Goal: Task Accomplishment & Management: Complete application form

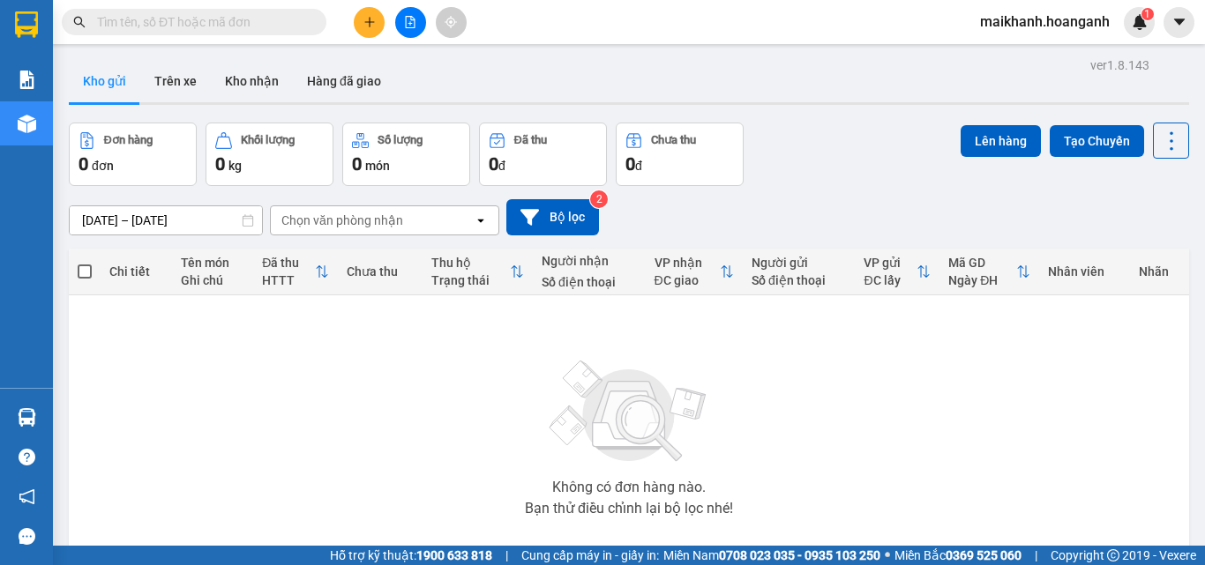
click at [415, 25] on icon "file-add" at bounding box center [411, 22] width 10 height 12
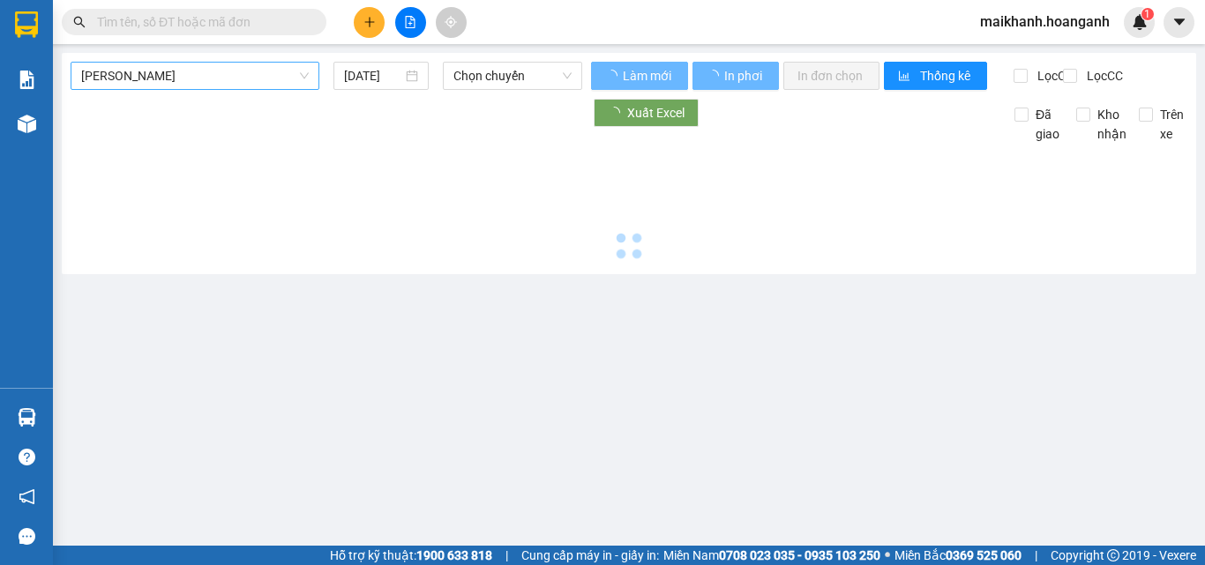
type input "[DATE]"
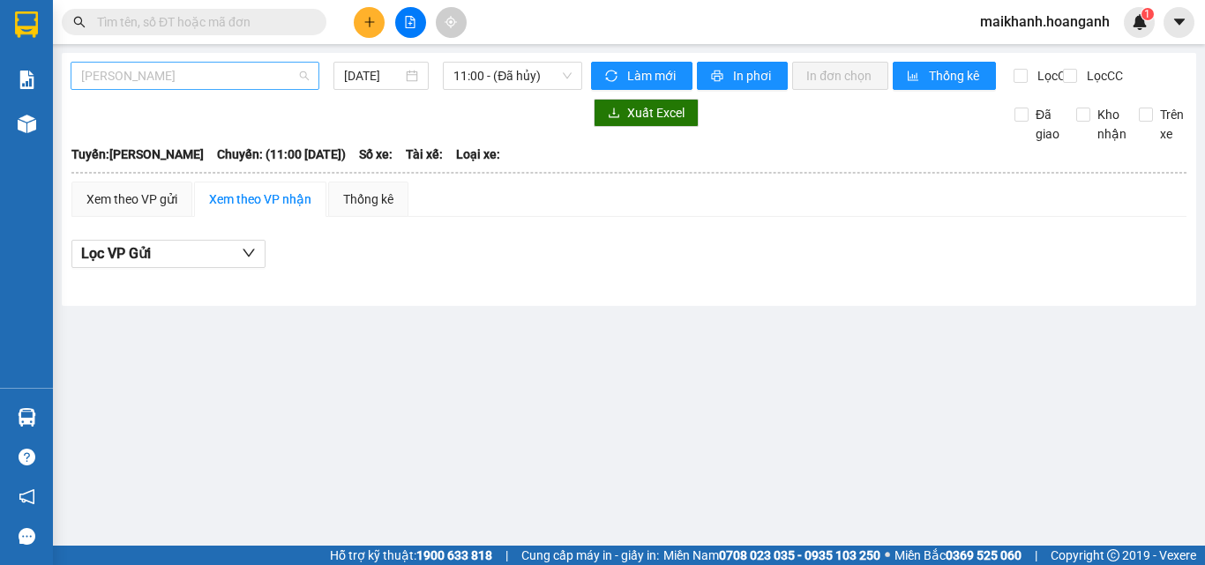
click at [260, 76] on span "[PERSON_NAME]" at bounding box center [195, 76] width 228 height 26
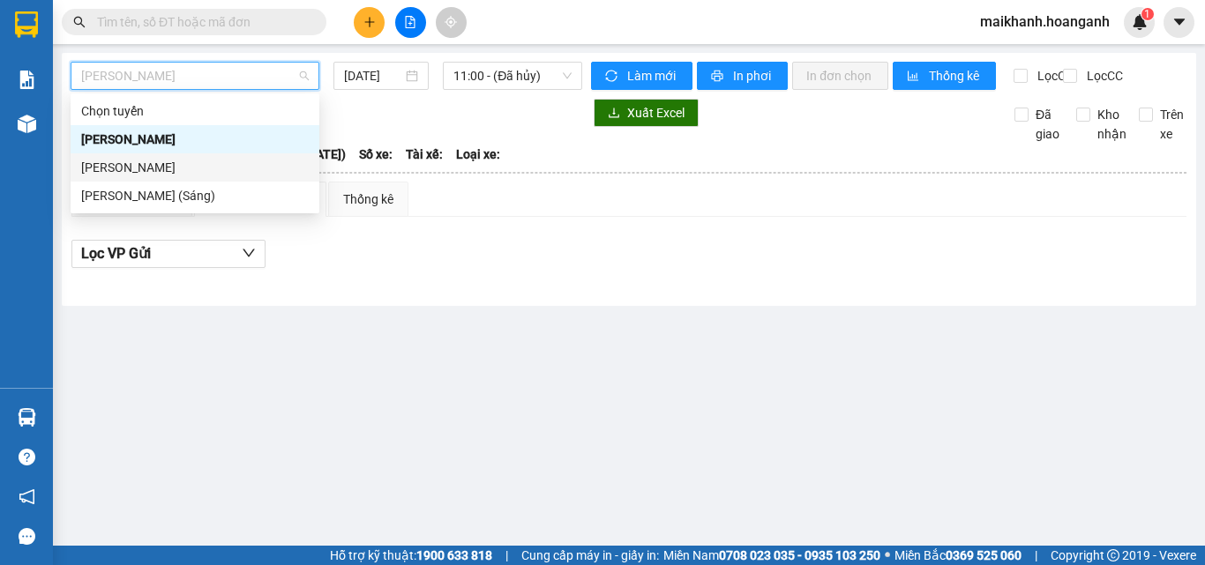
click at [222, 171] on div "[PERSON_NAME]" at bounding box center [195, 167] width 228 height 19
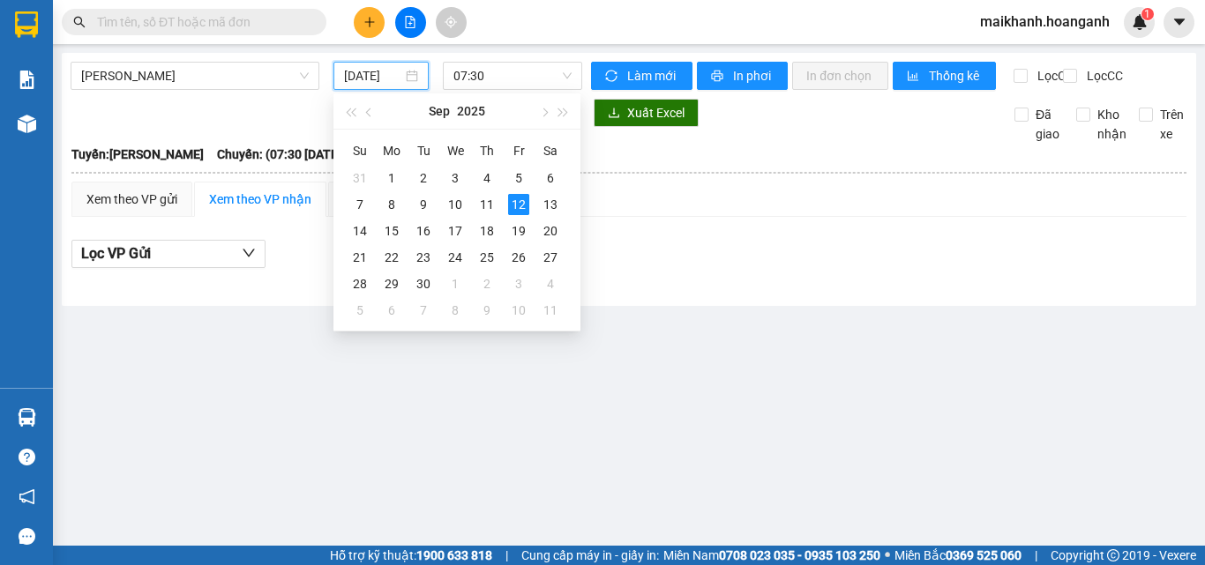
click at [375, 79] on input "[DATE]" at bounding box center [373, 75] width 58 height 19
click at [487, 206] on div "11" at bounding box center [486, 204] width 21 height 21
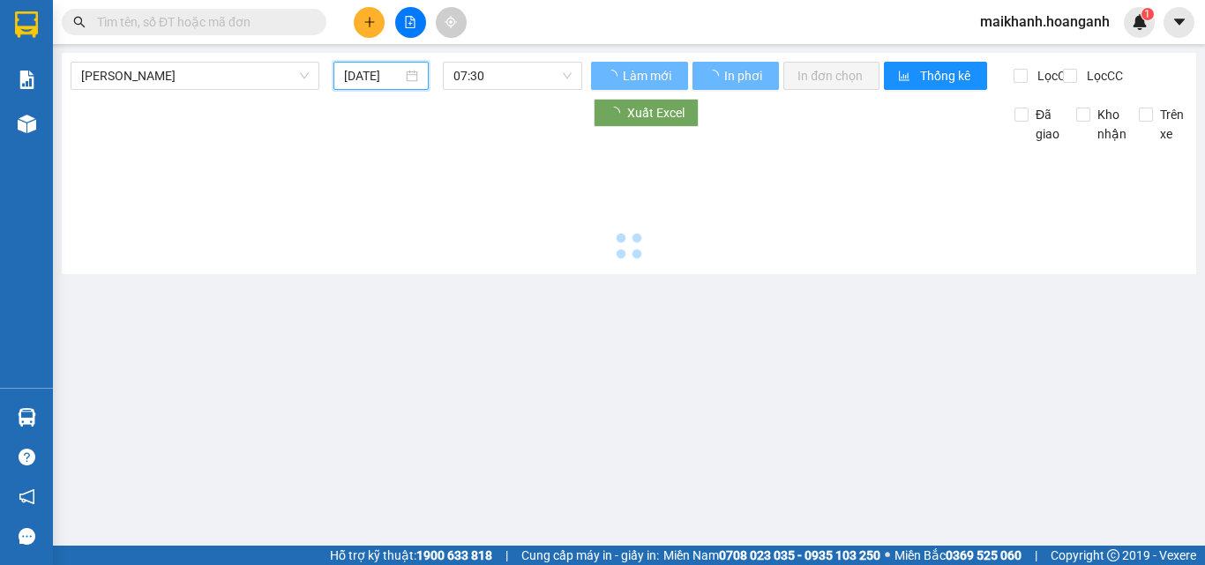
type input "[DATE]"
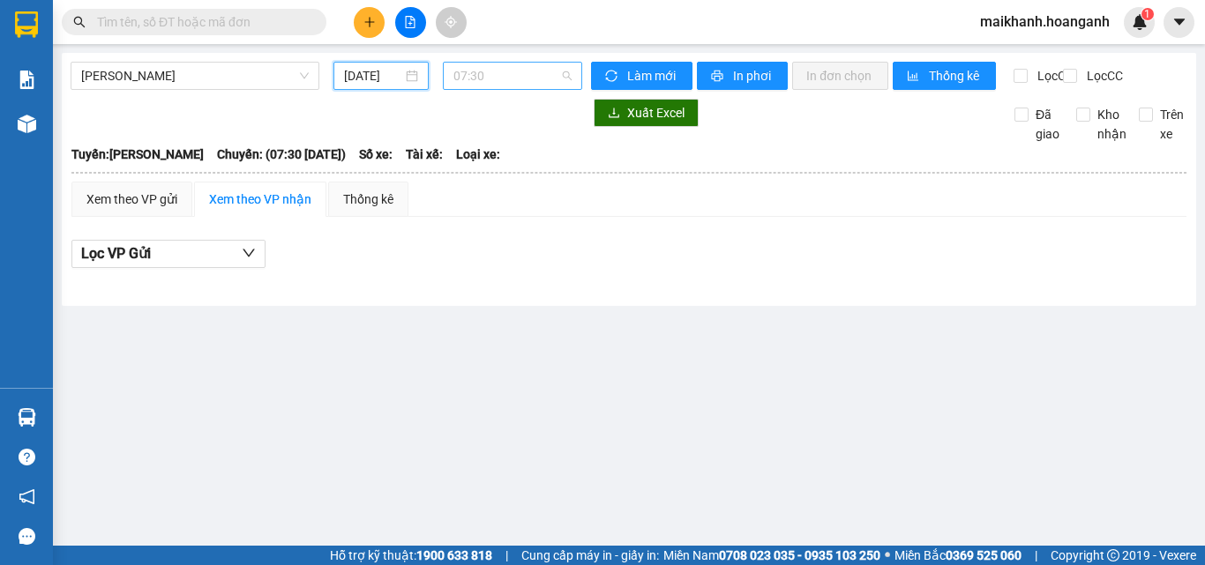
click at [510, 75] on span "07:30" at bounding box center [512, 76] width 118 height 26
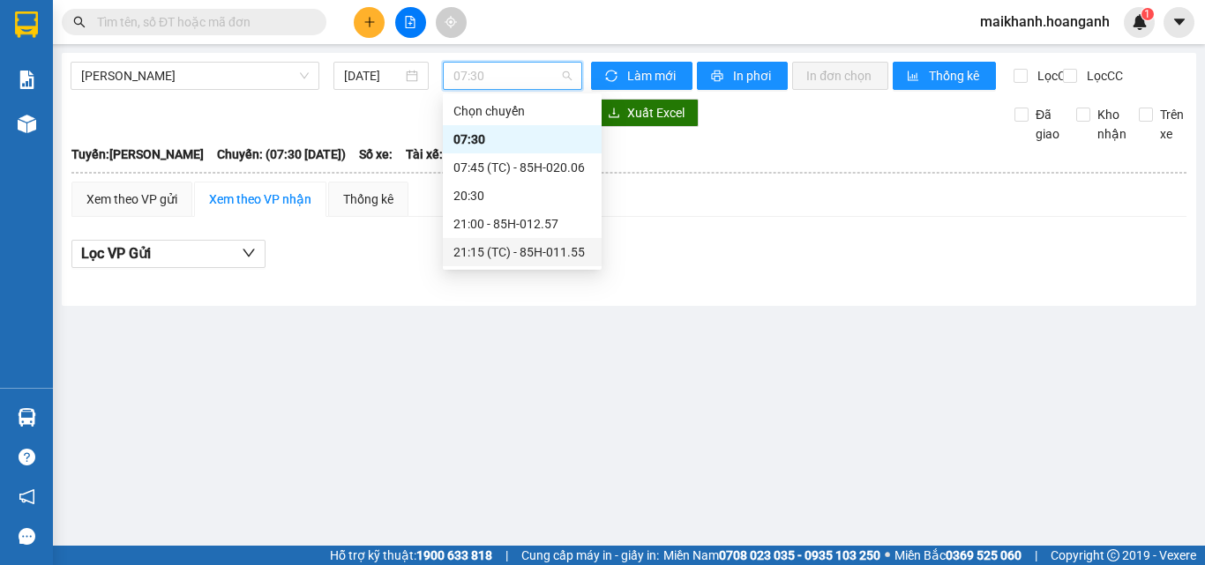
click at [556, 250] on div "21:15 (TC) - 85H-011.55" at bounding box center [522, 252] width 138 height 19
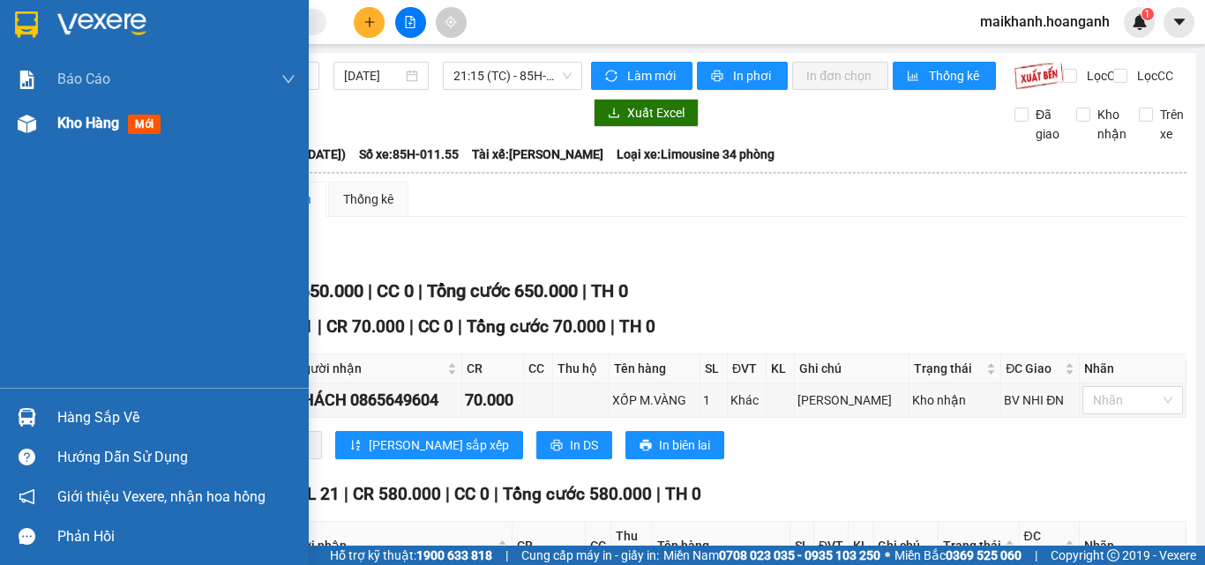
click at [82, 124] on span "Kho hàng" at bounding box center [88, 123] width 62 height 17
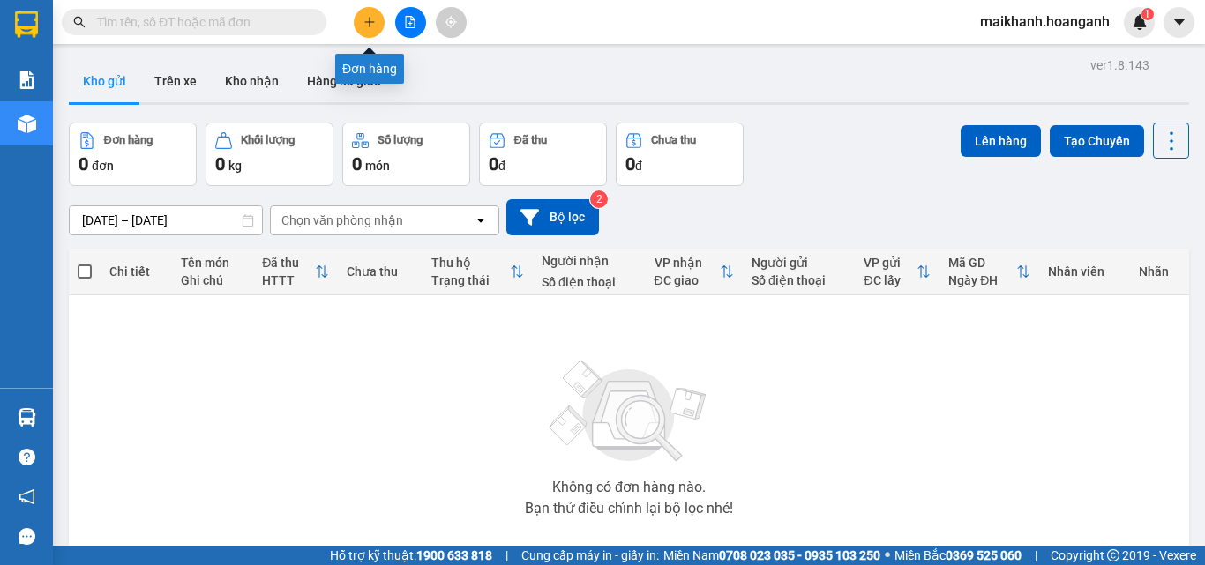
click at [374, 21] on icon "plus" at bounding box center [369, 22] width 12 height 12
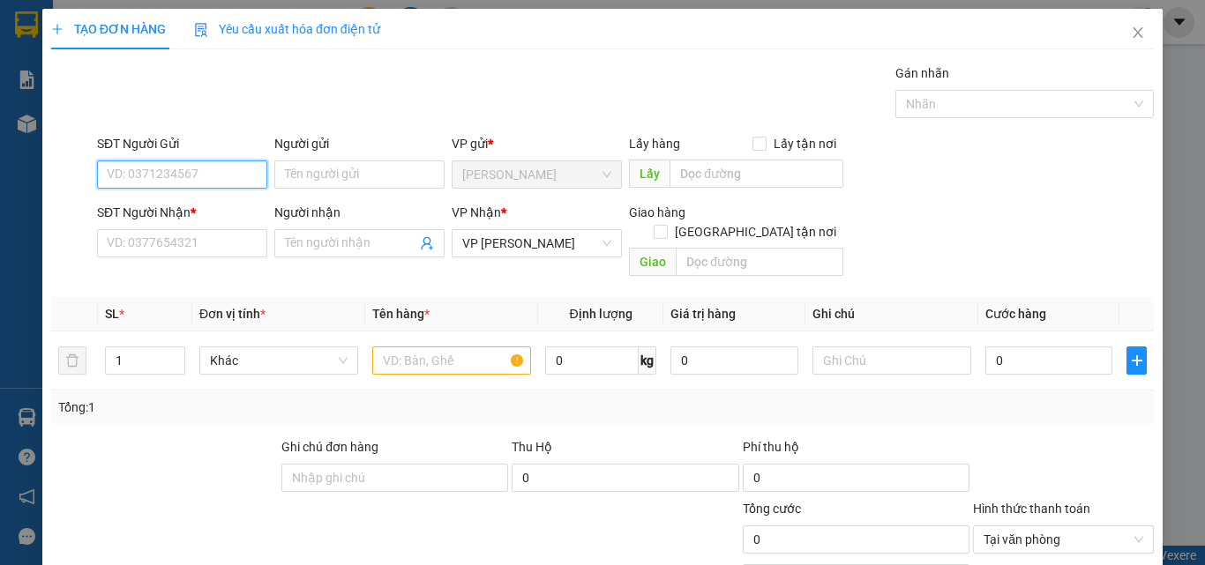
click at [239, 173] on input "SĐT Người Gửi" at bounding box center [182, 175] width 170 height 28
type input "0916113611"
click at [170, 209] on div "0916113611 - TÂN" at bounding box center [180, 209] width 147 height 19
type input "TÂN"
type input "130.000"
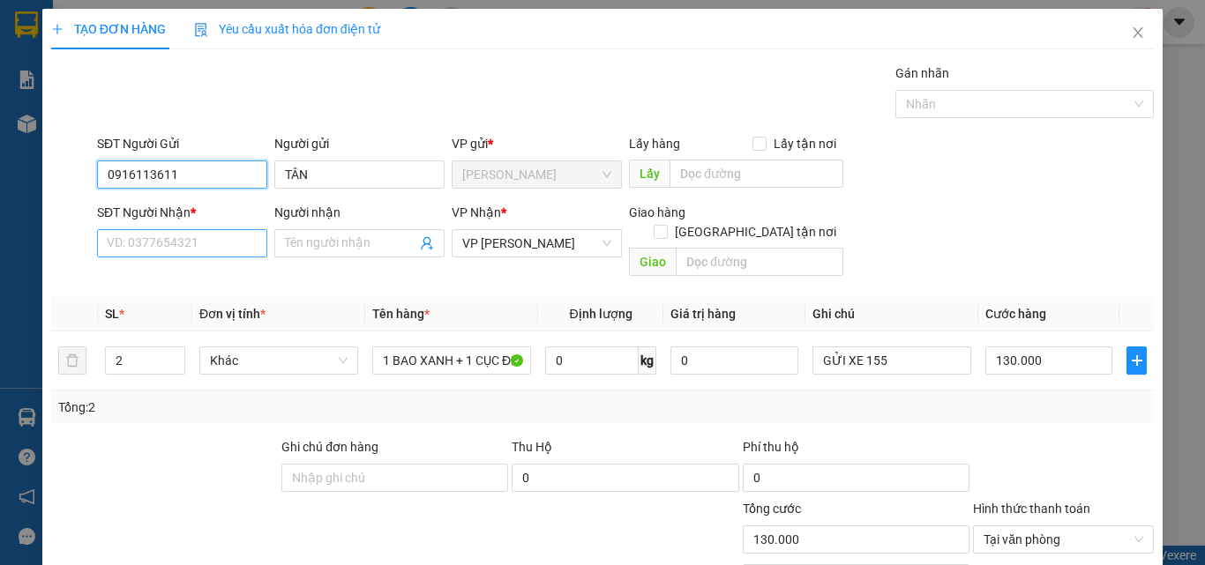
type input "0916113611"
click at [202, 242] on input "SĐT Người Nhận *" at bounding box center [182, 243] width 170 height 28
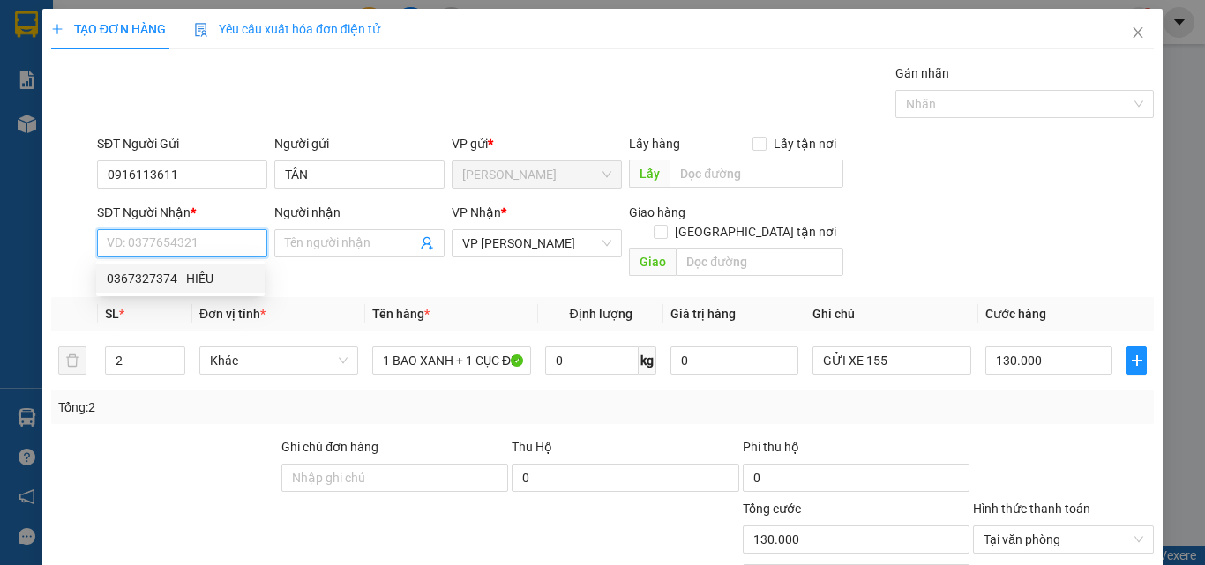
click at [189, 277] on div "0367327374 - HIẾU" at bounding box center [180, 278] width 147 height 19
type input "0367327374"
type input "HIẾU"
type input "[PERSON_NAME]"
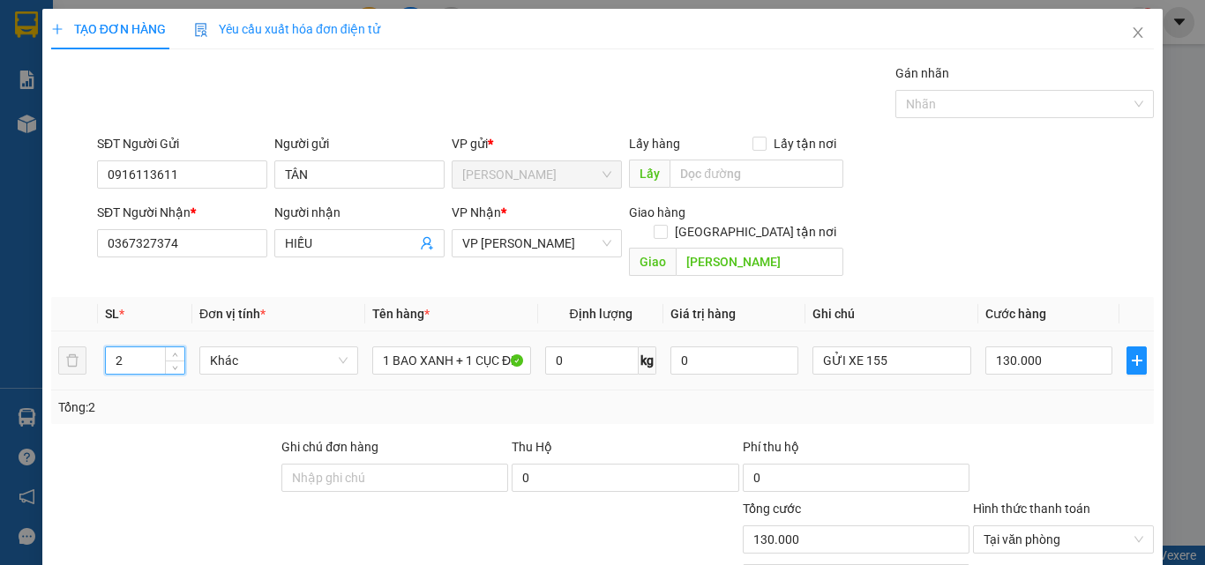
click at [148, 348] on input "2" at bounding box center [145, 361] width 79 height 26
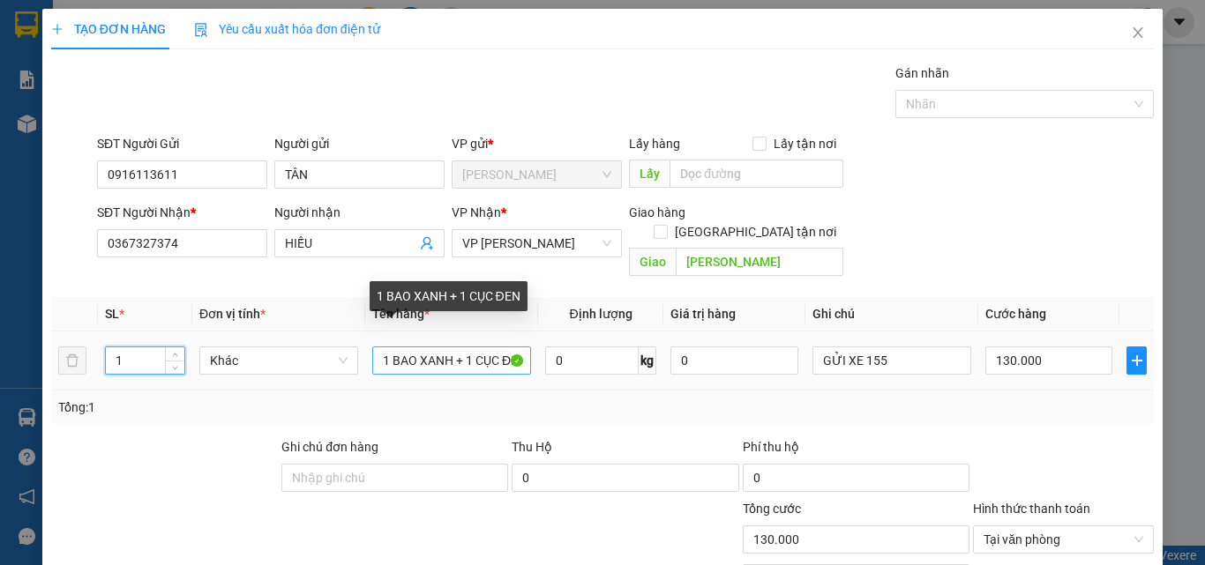
type input "1"
click at [467, 347] on input "1 BAO XANH + 1 CỤC ĐEN" at bounding box center [451, 361] width 159 height 28
type input "0"
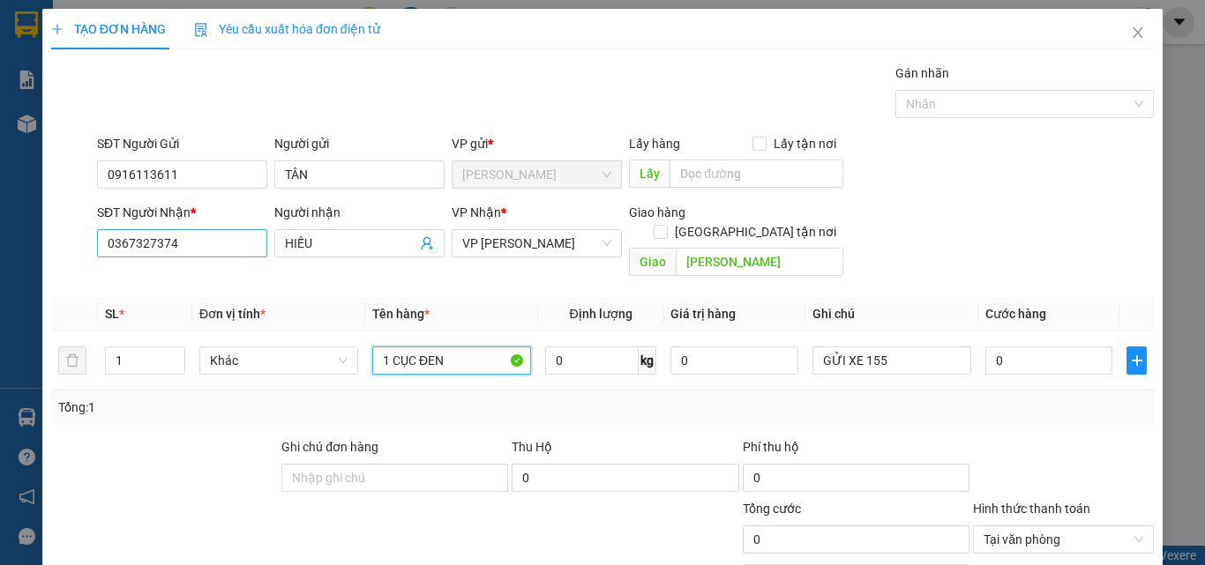
type input "1 CỤC ĐEN"
click at [223, 243] on input "0367327374" at bounding box center [182, 243] width 170 height 28
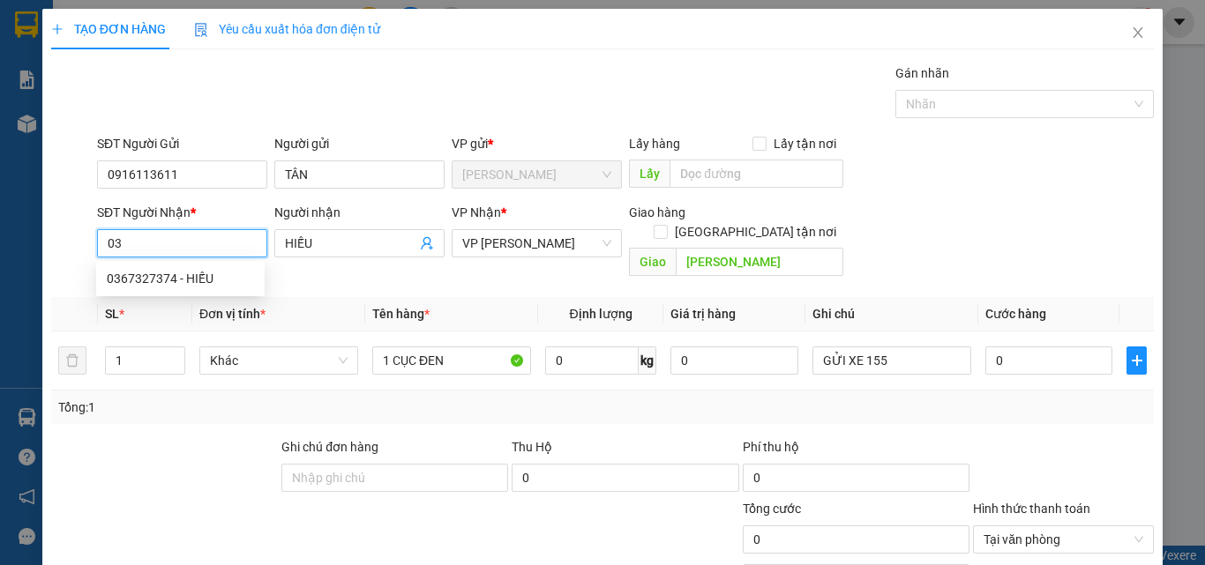
type input "0"
click at [162, 309] on div "0353577034 - HẾU" at bounding box center [180, 306] width 147 height 19
type input "0353577034"
type input "HẾU"
type input "50.000"
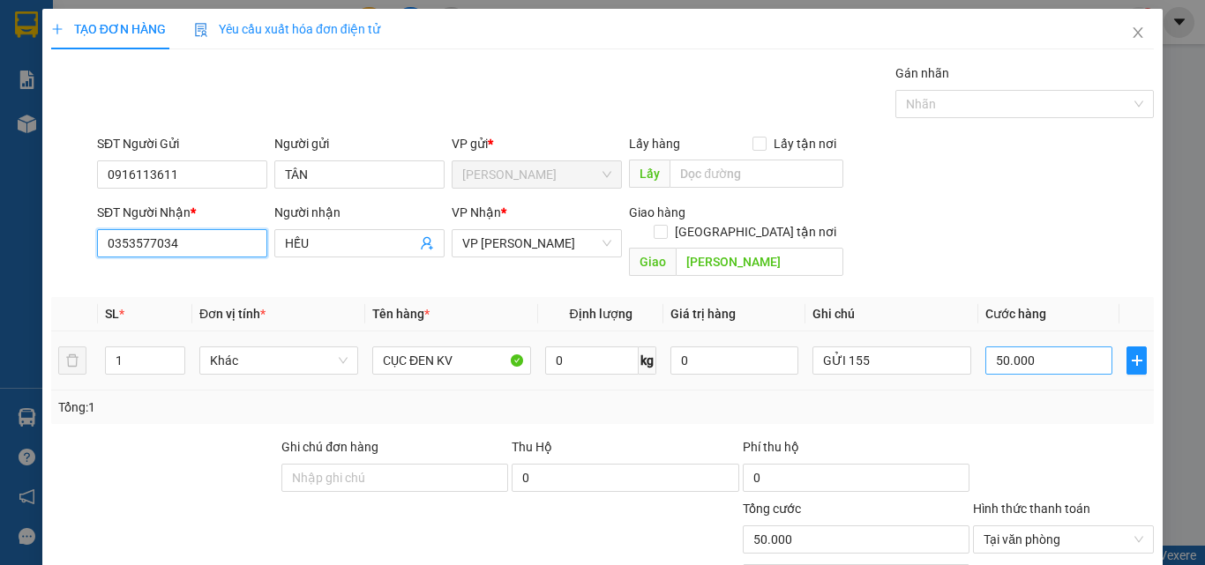
type input "0353577034"
click at [1063, 347] on input "50.000" at bounding box center [1048, 361] width 127 height 28
type input "6"
type input "60"
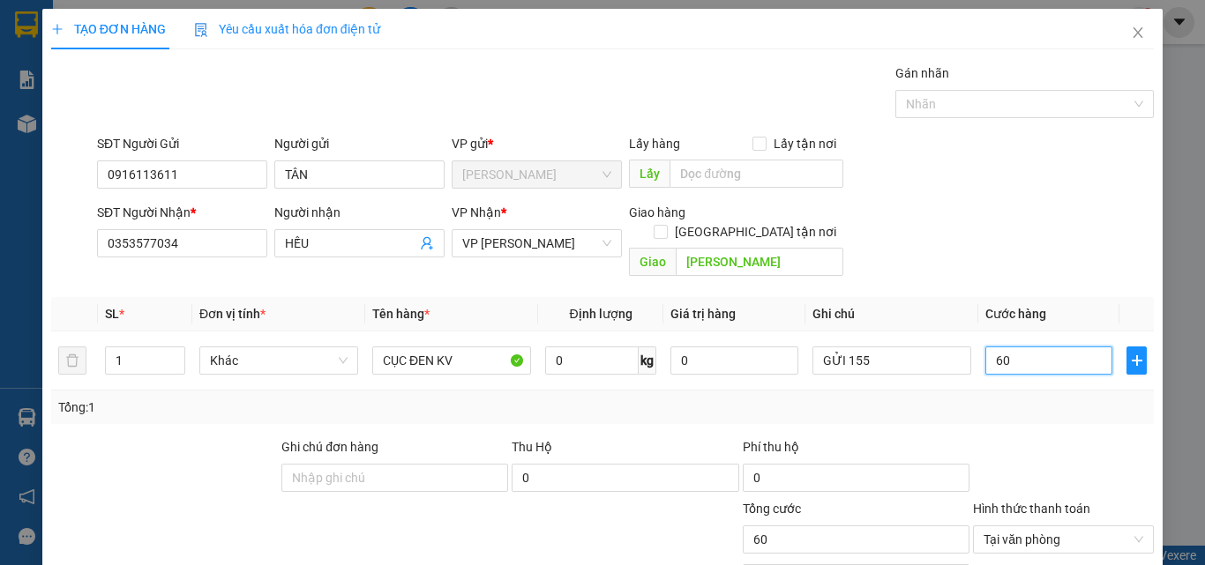
type input "60"
type input "60.000"
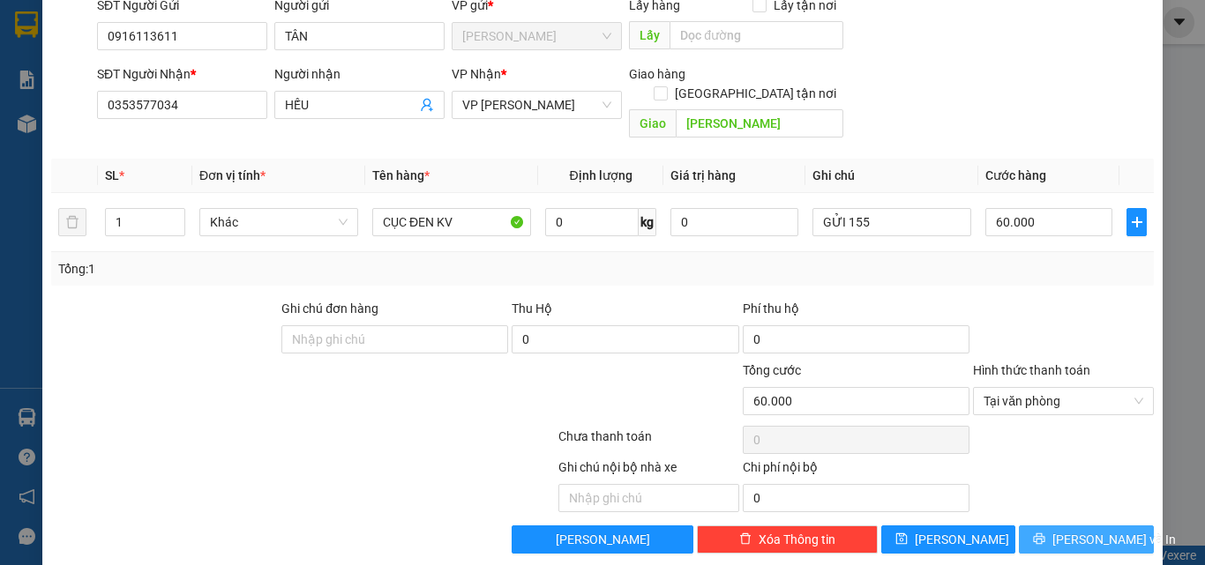
click at [1113, 526] on button "[PERSON_NAME] và In" at bounding box center [1086, 540] width 135 height 28
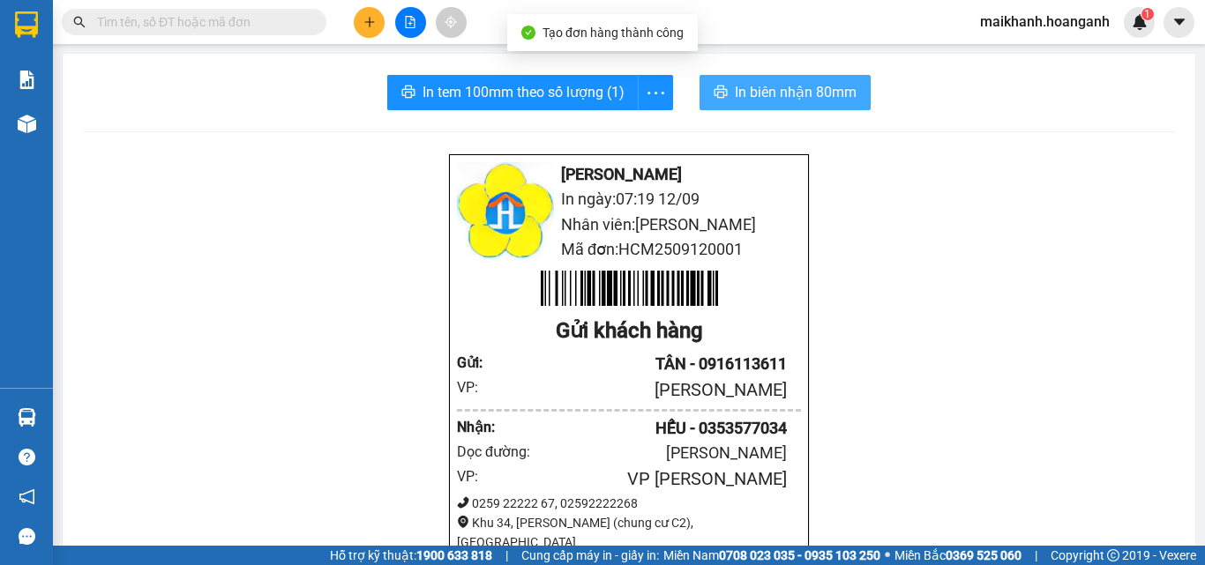
click at [797, 100] on span "In biên nhận 80mm" at bounding box center [796, 92] width 122 height 22
click at [778, 97] on span "In biên nhận 80mm" at bounding box center [796, 92] width 122 height 22
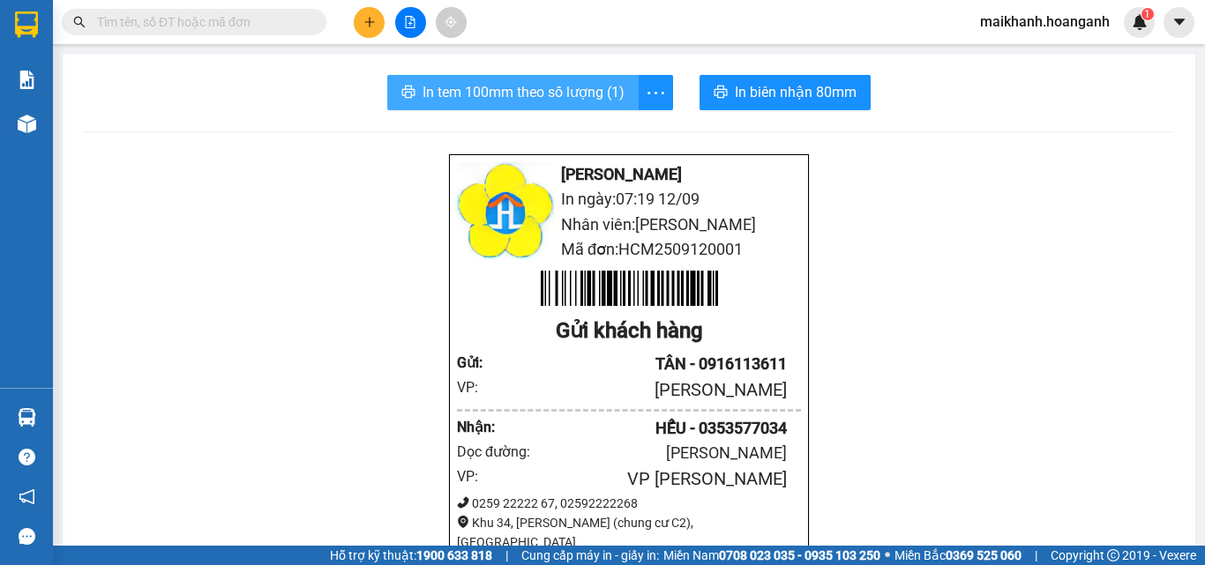
click at [497, 91] on span "In tem 100mm theo số lượng (1)" at bounding box center [524, 92] width 202 height 22
click at [377, 22] on button at bounding box center [369, 22] width 31 height 31
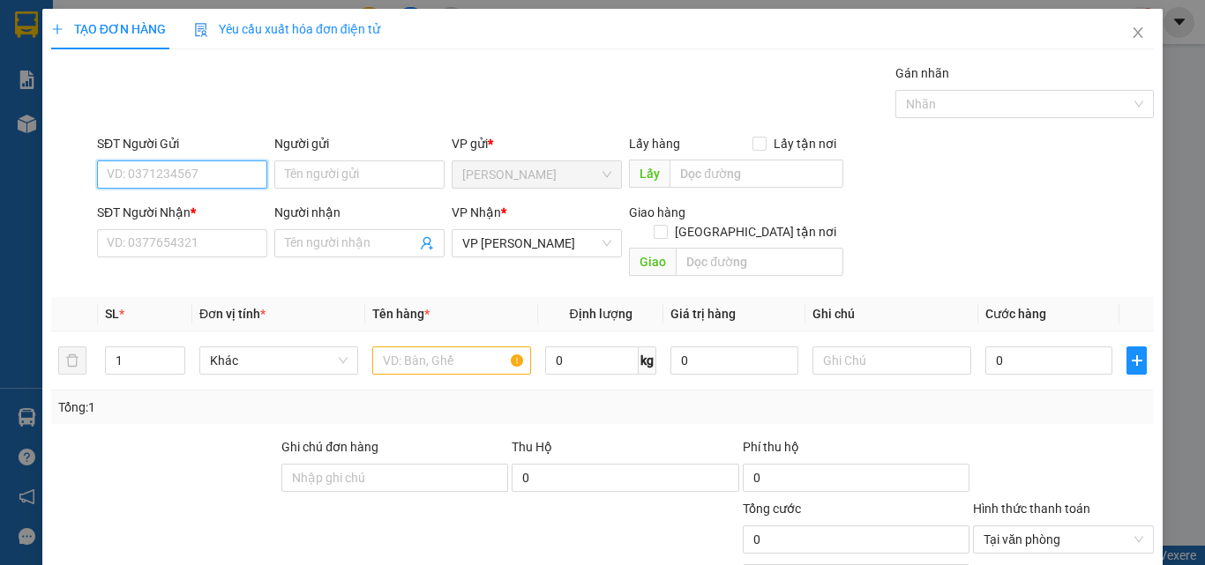
click at [175, 166] on input "SĐT Người Gửi" at bounding box center [182, 175] width 170 height 28
click at [198, 214] on div "0984510289 - TÂM" at bounding box center [180, 209] width 147 height 19
type input "0984510289"
type input "TÂM"
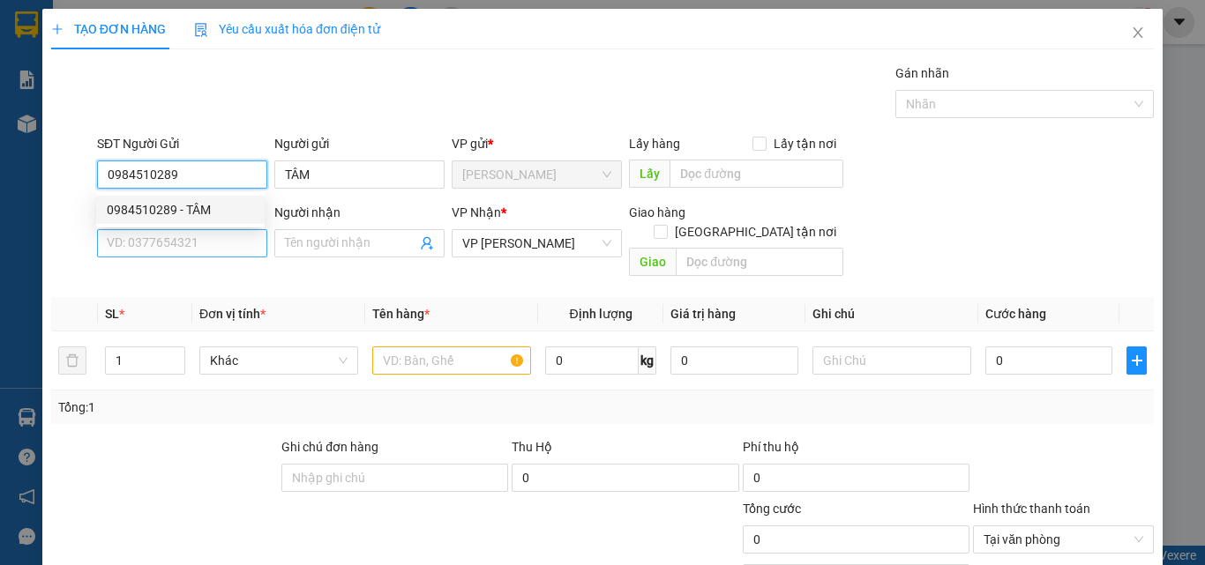
type input "20.000"
type input "0984510289"
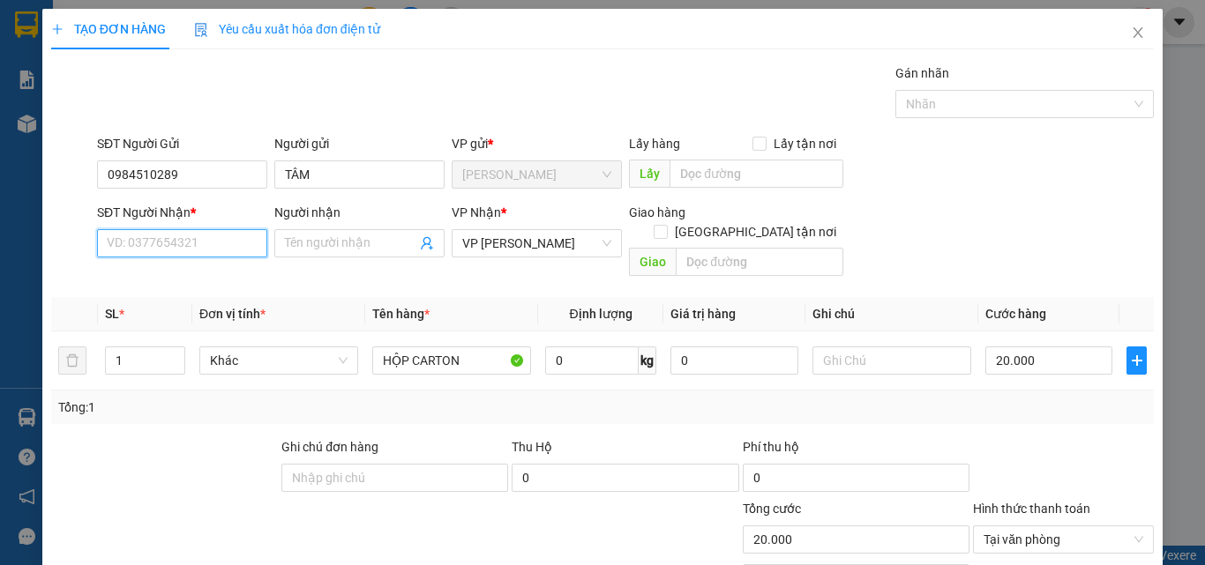
click at [195, 249] on input "SĐT Người Nhận *" at bounding box center [182, 243] width 170 height 28
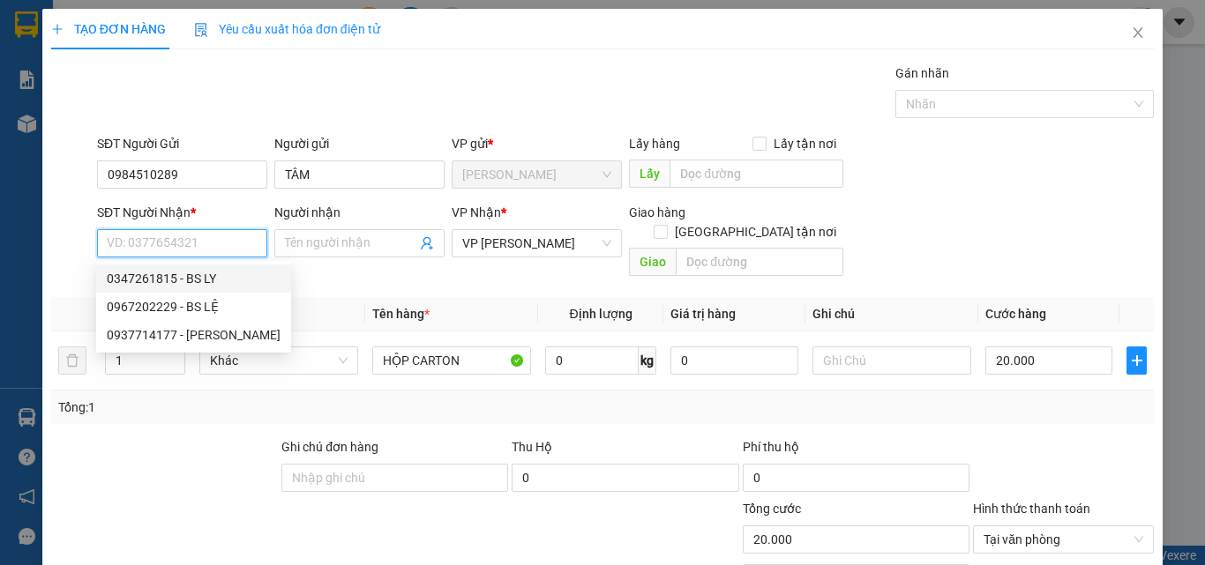
click at [163, 274] on div "0347261815 - BS LY" at bounding box center [194, 278] width 174 height 19
type input "0347261815"
type input "BS LY"
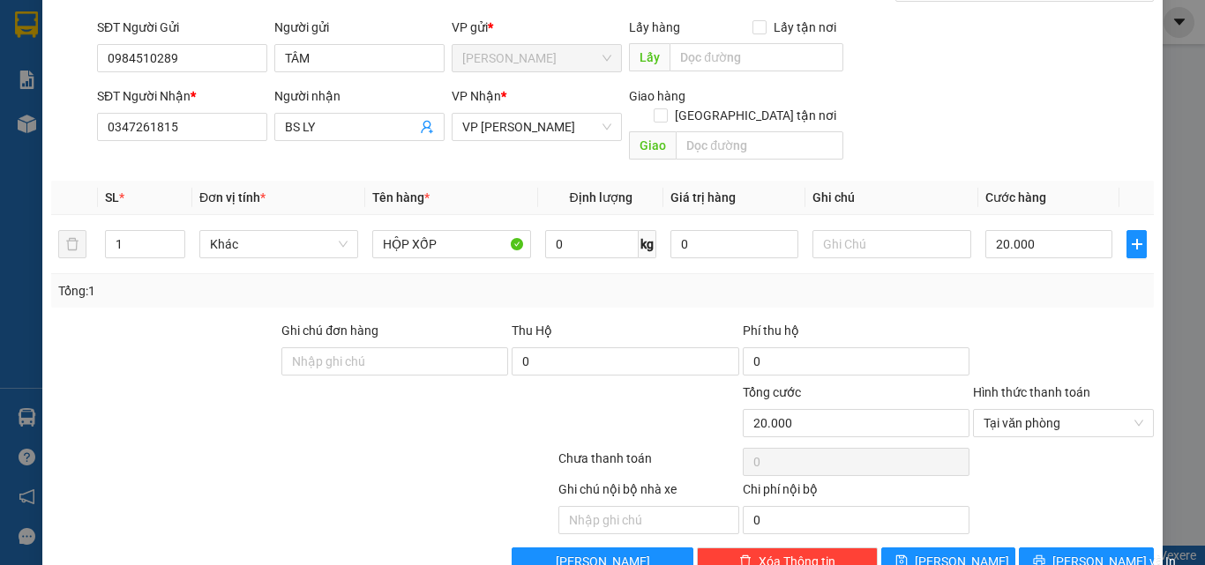
scroll to position [142, 0]
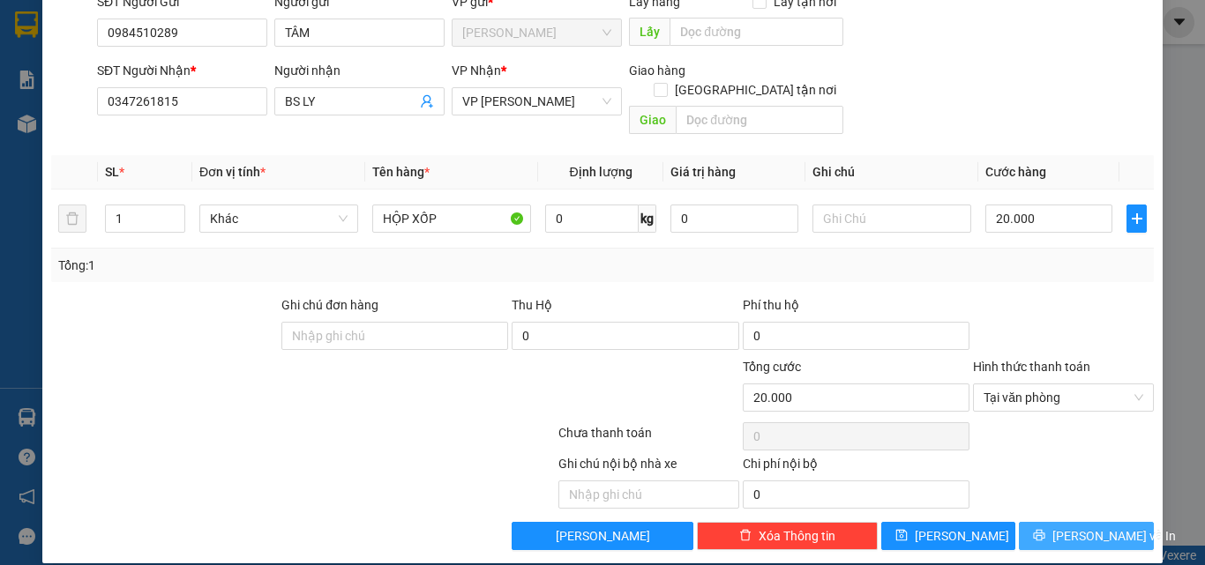
click at [1095, 527] on span "[PERSON_NAME] và In" at bounding box center [1114, 536] width 124 height 19
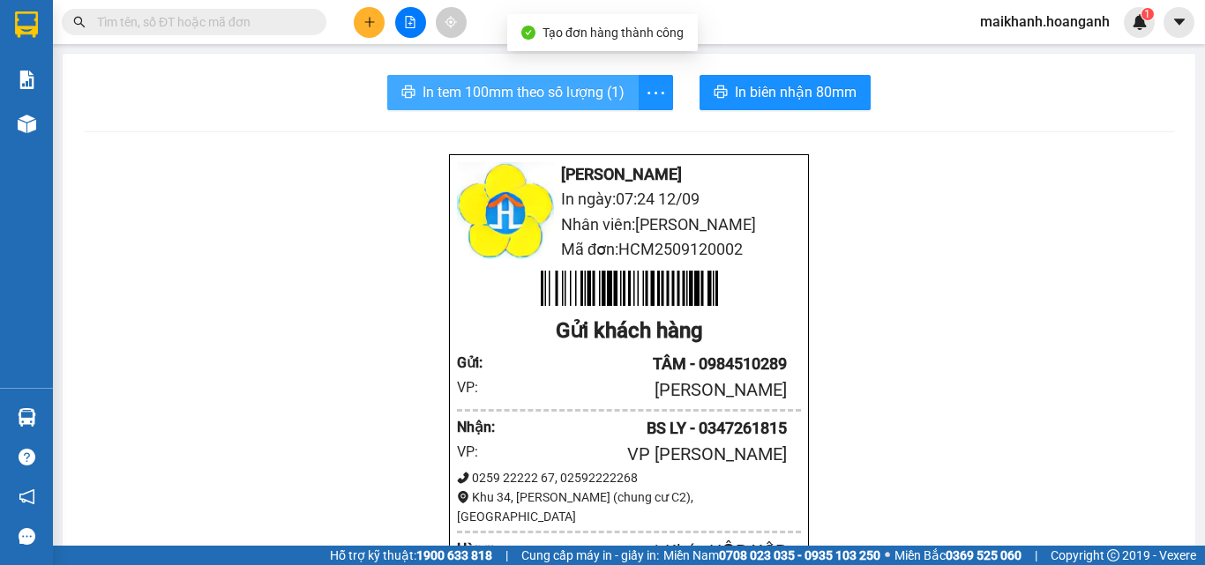
click at [510, 98] on span "In tem 100mm theo số lượng (1)" at bounding box center [524, 92] width 202 height 22
